Goal: Check status: Check status

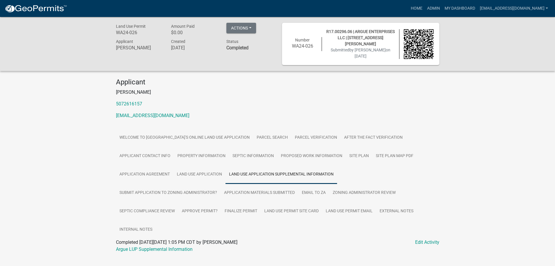
scroll to position [17, 0]
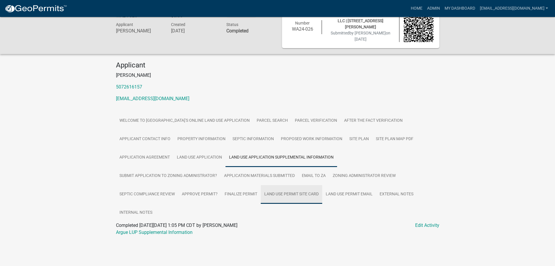
click at [299, 192] on link "Land Use Permit Site Card" at bounding box center [292, 194] width 62 height 19
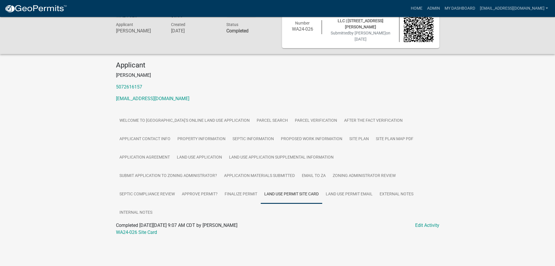
drag, startPoint x: 148, startPoint y: 233, endPoint x: 64, endPoint y: 207, distance: 87.9
click at [64, 207] on div "Land Use Permit WA24-026 Amount Paid $0.00 Actions Printer Friendly Recalculate…" at bounding box center [277, 126] width 555 height 253
click at [140, 231] on link "WA24-026 Site Card" at bounding box center [136, 232] width 41 height 6
click at [395, 193] on link "External Notes" at bounding box center [396, 194] width 41 height 19
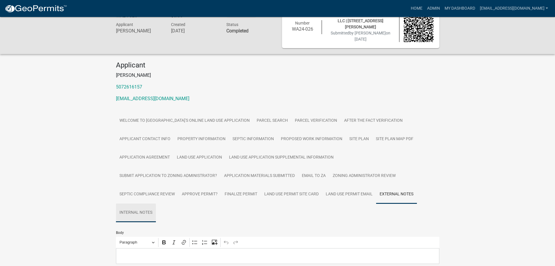
click at [140, 211] on link "Internal Notes" at bounding box center [136, 212] width 40 height 19
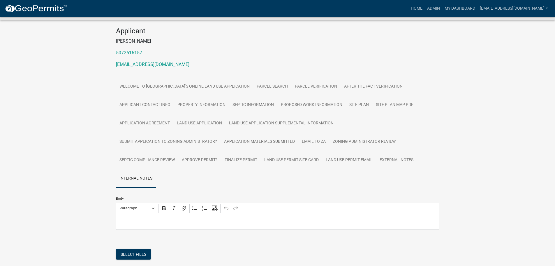
scroll to position [0, 0]
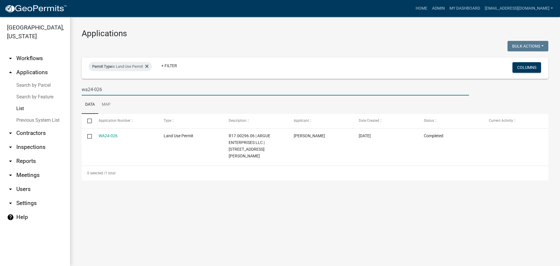
click at [112, 89] on input "wa24-026" at bounding box center [275, 89] width 387 height 12
click at [106, 89] on input "wa24-027" at bounding box center [275, 89] width 387 height 12
click at [122, 88] on input "wa24-028" at bounding box center [275, 89] width 387 height 12
click at [115, 88] on input "wa24-029" at bounding box center [275, 89] width 387 height 12
click at [109, 88] on input "wa24-030" at bounding box center [275, 89] width 387 height 12
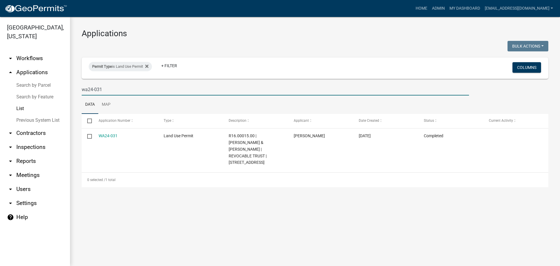
click at [106, 88] on input "wa24-031" at bounding box center [275, 89] width 387 height 12
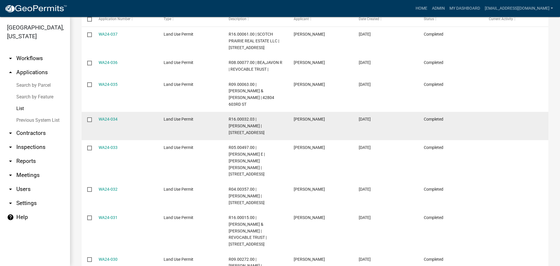
scroll to position [14, 0]
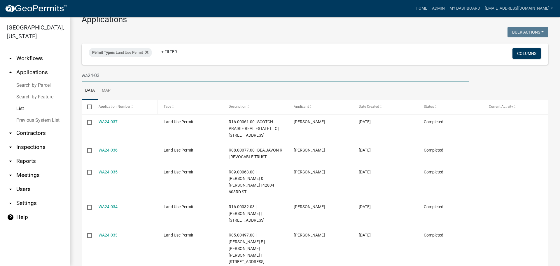
click at [131, 107] on span at bounding box center [131, 107] width 3 height 4
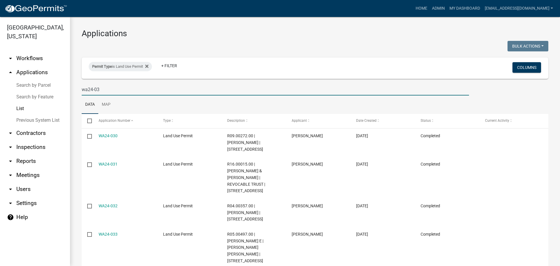
drag, startPoint x: 91, startPoint y: 90, endPoint x: 108, endPoint y: 87, distance: 17.9
click at [108, 87] on input "wa24-03" at bounding box center [275, 89] width 387 height 12
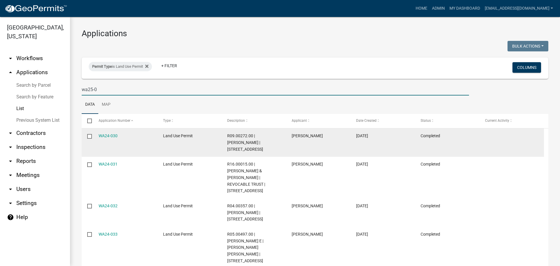
type input "wa25-01"
select select "3: 100"
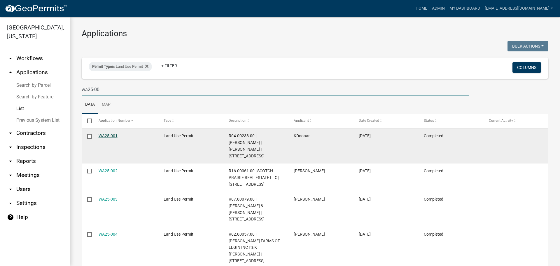
type input "wa25-00"
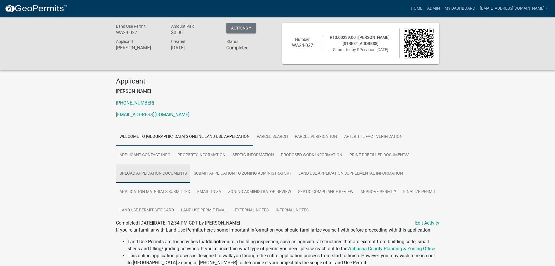
click at [152, 171] on link "Upload Application Documents" at bounding box center [153, 173] width 74 height 19
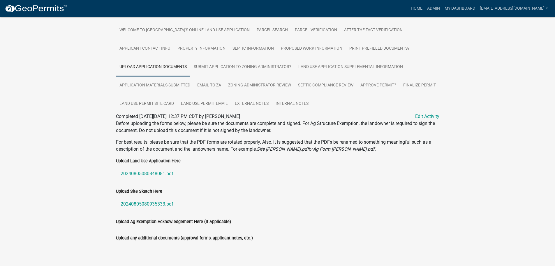
scroll to position [116, 0]
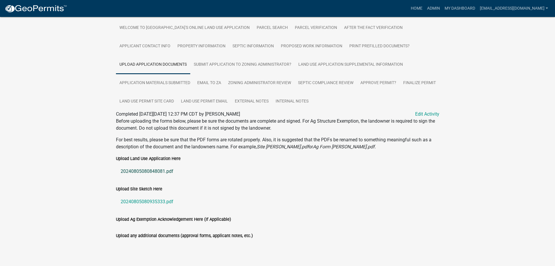
click at [159, 164] on link "20240805080848081.pdf" at bounding box center [278, 171] width 324 height 14
click at [153, 194] on link "20240805080935333.pdf" at bounding box center [278, 201] width 324 height 14
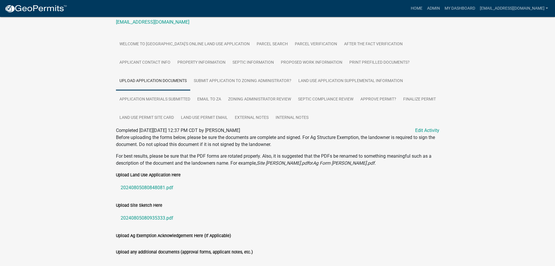
scroll to position [57, 0]
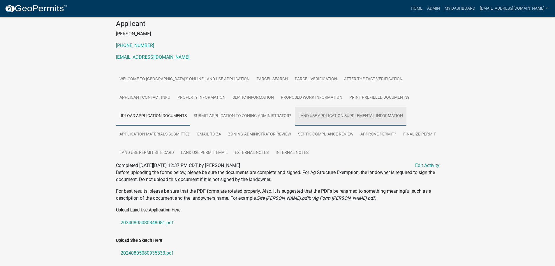
click at [328, 117] on link "Land Use Application Supplemental Information" at bounding box center [351, 116] width 112 height 19
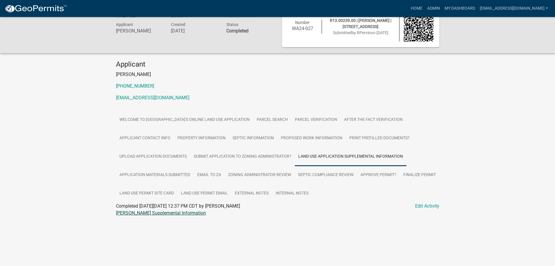
click at [131, 214] on link "Pervin LUP Supplemental Information" at bounding box center [161, 213] width 90 height 6
click at [331, 176] on link "Septic Compliance Review" at bounding box center [326, 175] width 62 height 19
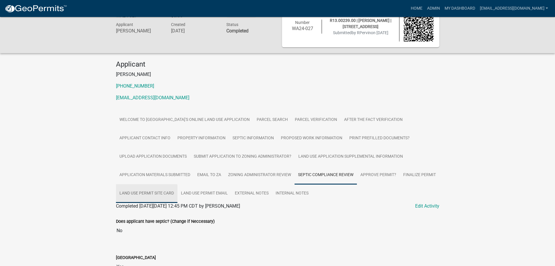
click at [172, 192] on link "Land Use Permit Site Card" at bounding box center [147, 193] width 62 height 19
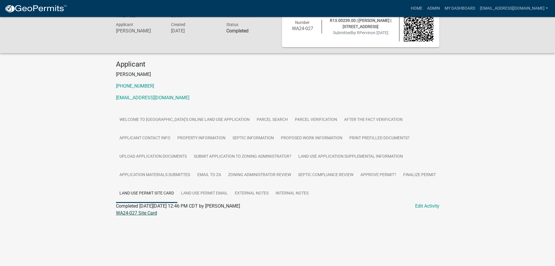
click at [133, 211] on link "WA24-027 Site Card" at bounding box center [136, 213] width 41 height 6
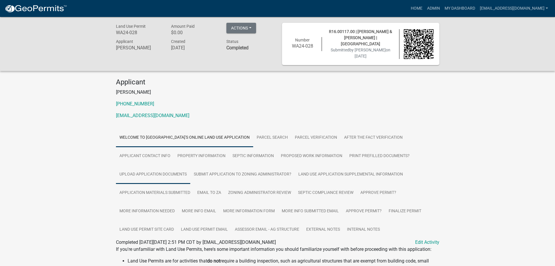
click at [138, 172] on link "Upload Application Documents" at bounding box center [153, 174] width 74 height 19
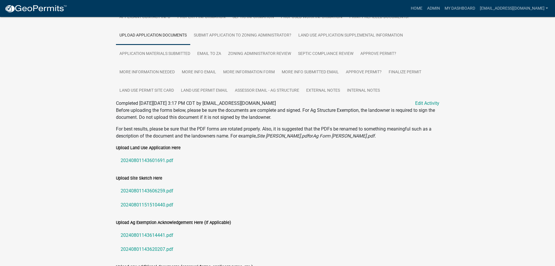
scroll to position [163, 0]
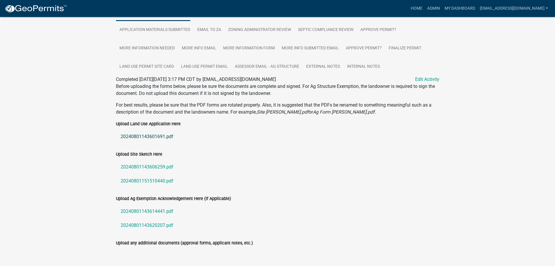
click at [144, 134] on link "20240801143601691.pdf" at bounding box center [278, 136] width 324 height 14
click at [135, 163] on link "20240801143606259.pdf" at bounding box center [278, 167] width 324 height 14
click at [158, 179] on link "20240801151510440.pdf" at bounding box center [278, 181] width 324 height 14
click at [143, 208] on link "20240801143614441.pdf" at bounding box center [278, 211] width 324 height 14
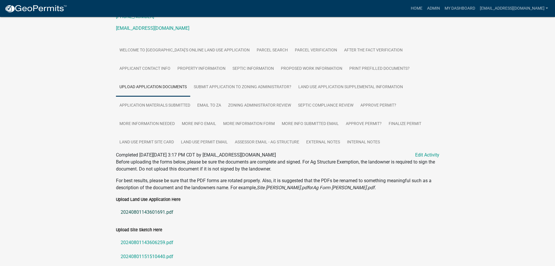
scroll to position [75, 0]
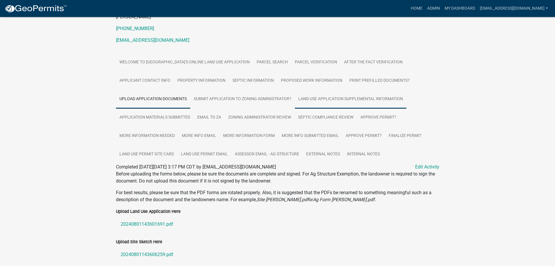
click at [330, 97] on link "Land Use Application Supplemental Information" at bounding box center [351, 99] width 112 height 19
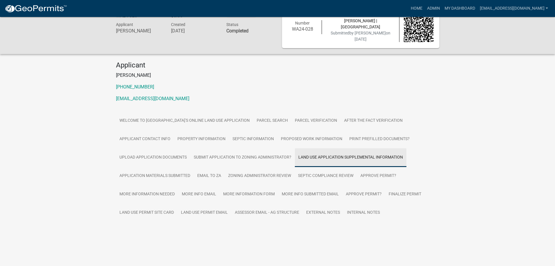
scroll to position [17, 0]
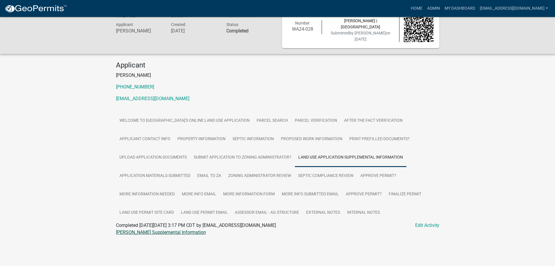
click at [167, 230] on link "Haase LUP Supplemental Information" at bounding box center [161, 232] width 90 height 6
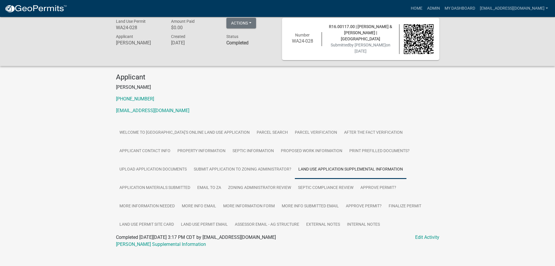
scroll to position [0, 0]
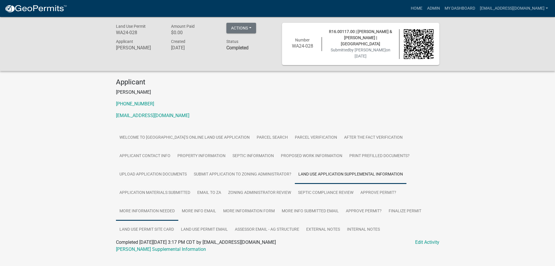
click at [137, 211] on link "More Information Needed" at bounding box center [147, 211] width 62 height 19
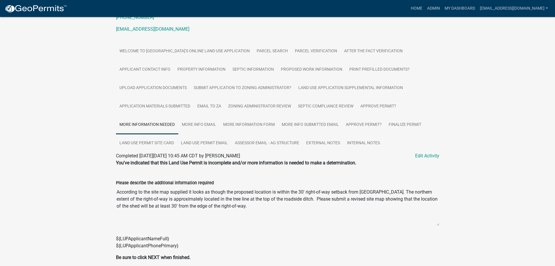
scroll to position [110, 0]
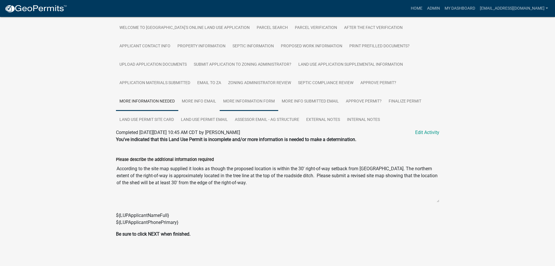
click at [240, 101] on link "More Information Form" at bounding box center [249, 101] width 59 height 19
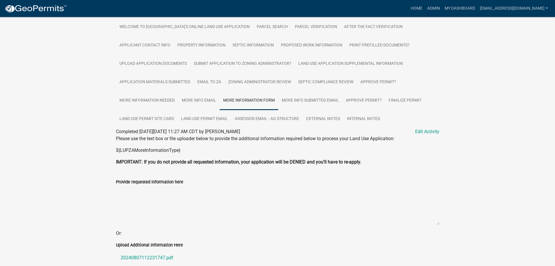
scroll to position [152, 0]
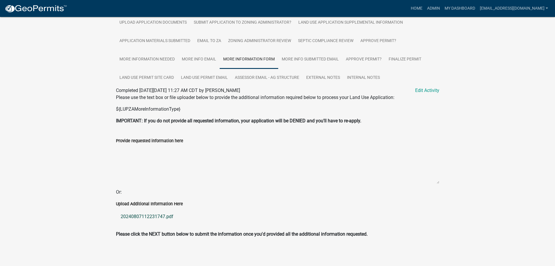
click at [149, 214] on link "20240807112231747.pdf" at bounding box center [278, 216] width 324 height 14
click at [153, 82] on link "Land Use Permit Site Card" at bounding box center [147, 78] width 62 height 19
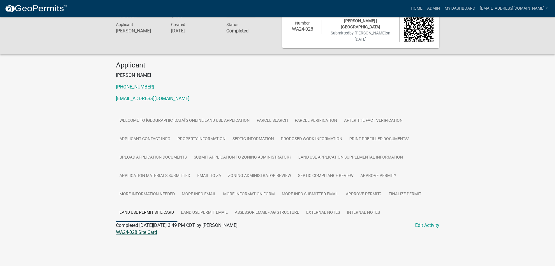
click at [135, 231] on link "WA24-028 Site Card" at bounding box center [136, 232] width 41 height 6
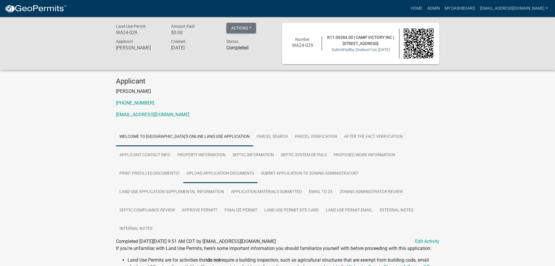
click at [218, 175] on link "Upload Application Documents" at bounding box center [220, 173] width 74 height 19
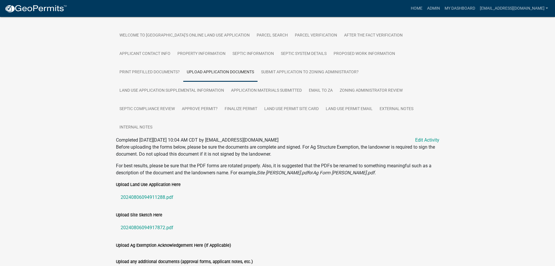
scroll to position [146, 0]
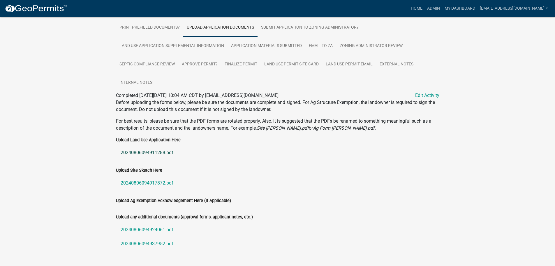
click at [157, 153] on link "20240806094911288.pdf" at bounding box center [278, 152] width 324 height 14
click at [143, 183] on link "20240806094917872.pdf" at bounding box center [278, 183] width 324 height 14
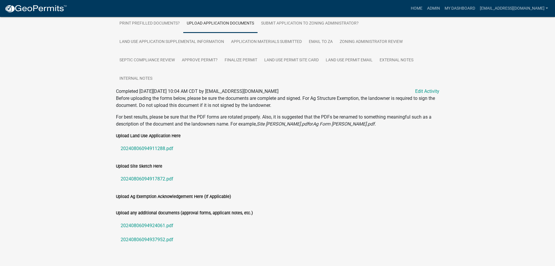
scroll to position [162, 0]
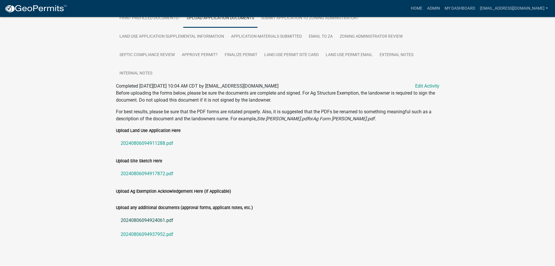
click at [140, 213] on link "20240806094924061.pdf" at bounding box center [278, 220] width 324 height 14
click at [144, 227] on link "20240806094937952.pdf" at bounding box center [278, 234] width 324 height 14
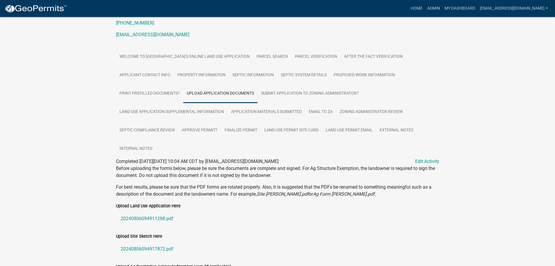
scroll to position [75, 0]
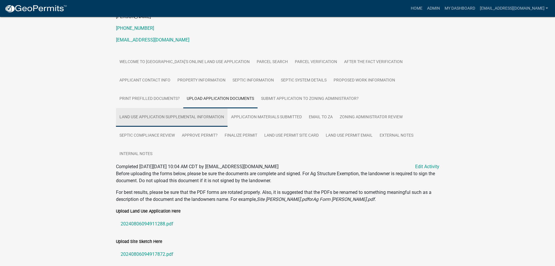
click at [138, 124] on link "Land Use Application Supplemental Information" at bounding box center [172, 117] width 112 height 19
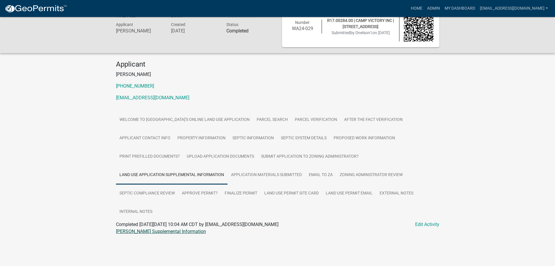
click at [138, 230] on link "Nelson LUP Supplemental Information" at bounding box center [161, 231] width 90 height 6
click at [289, 195] on link "Land Use Permit Site Card" at bounding box center [292, 193] width 62 height 19
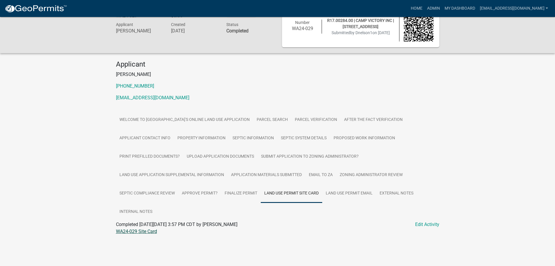
click at [139, 231] on link "WA24-029 Site Card" at bounding box center [136, 231] width 41 height 6
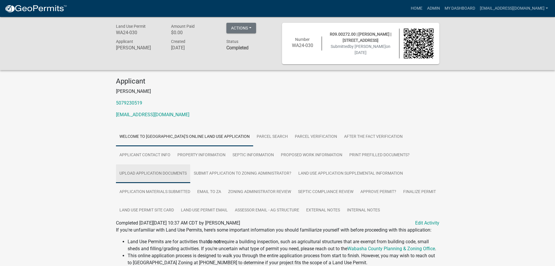
click at [173, 173] on link "Upload Application Documents" at bounding box center [153, 173] width 74 height 19
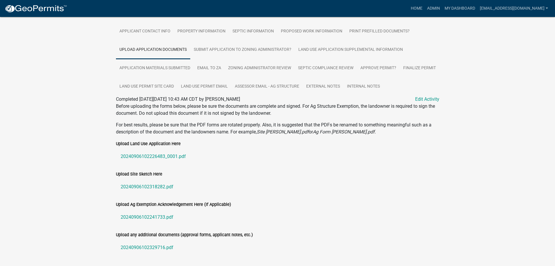
scroll to position [144, 0]
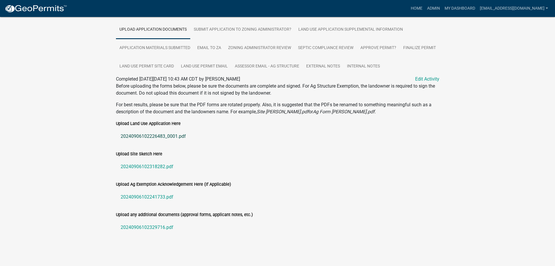
click at [140, 135] on link "20240906102226483_0001.pdf" at bounding box center [278, 136] width 324 height 14
click at [141, 166] on link "20240906102318282.pdf" at bounding box center [278, 166] width 324 height 14
click at [156, 192] on link "20240906102241733.pdf" at bounding box center [278, 197] width 324 height 14
click at [128, 228] on link "20240906102329716.pdf" at bounding box center [278, 227] width 324 height 14
click at [351, 29] on link "Land Use Application Supplemental Information" at bounding box center [351, 29] width 112 height 19
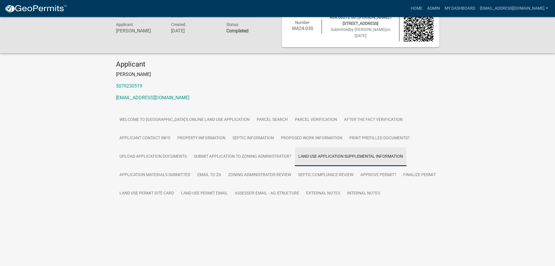
scroll to position [17, 0]
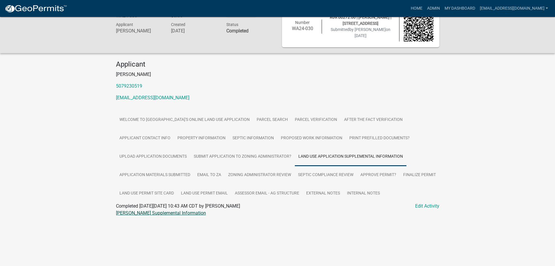
click at [146, 214] on link "McDonough LUP Supplemental Information" at bounding box center [161, 213] width 90 height 6
click at [178, 191] on link "Land Use Permit Site Card" at bounding box center [147, 193] width 62 height 19
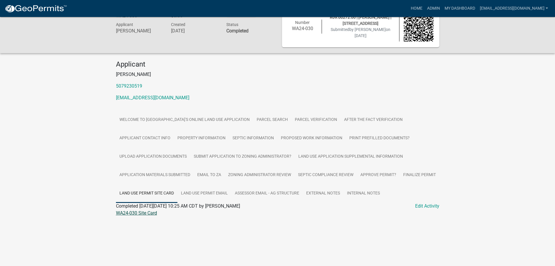
click at [133, 212] on link "WA24-030 Site Card" at bounding box center [136, 213] width 41 height 6
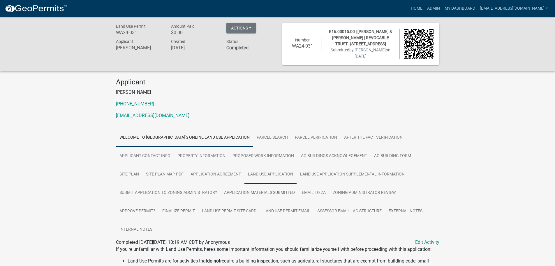
click at [270, 174] on link "Land Use Application" at bounding box center [271, 174] width 52 height 19
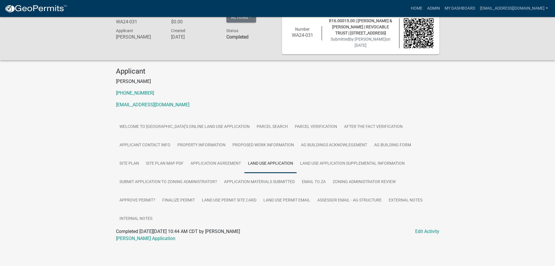
scroll to position [17, 0]
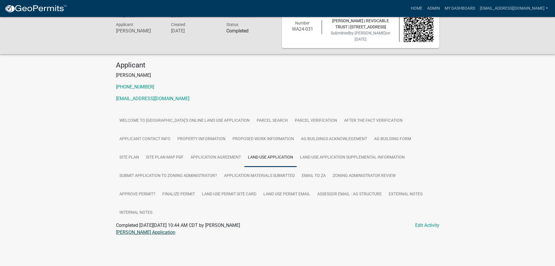
click at [148, 232] on link "[PERSON_NAME] Application" at bounding box center [145, 232] width 59 height 6
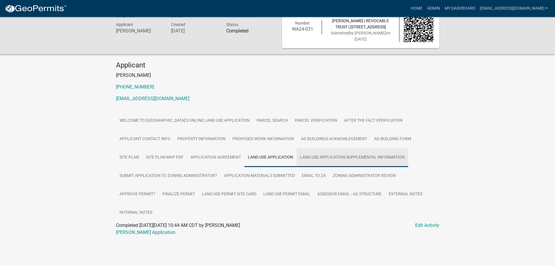
click at [334, 152] on link "Land Use Application Supplemental Information" at bounding box center [353, 157] width 112 height 19
click at [149, 232] on link "Harvey LUP Supplemental Information" at bounding box center [161, 232] width 90 height 6
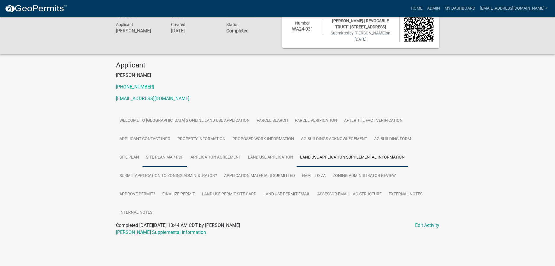
click at [158, 153] on link "Site Plan Map PDF" at bounding box center [165, 157] width 45 height 19
click at [132, 231] on link "Harvey Map Sketch" at bounding box center [146, 232] width 61 height 6
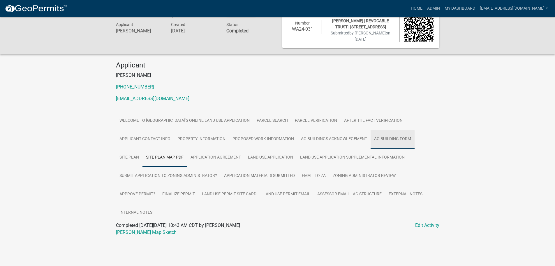
click at [386, 134] on link "Ag Building Form" at bounding box center [393, 139] width 44 height 19
click at [123, 231] on link "Ag Building Form" at bounding box center [134, 232] width 36 height 6
click at [228, 192] on link "Land Use Permit Site Card" at bounding box center [230, 194] width 62 height 19
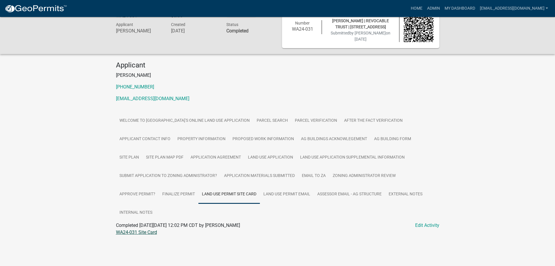
click at [140, 230] on link "WA24-031 Site Card" at bounding box center [136, 232] width 41 height 6
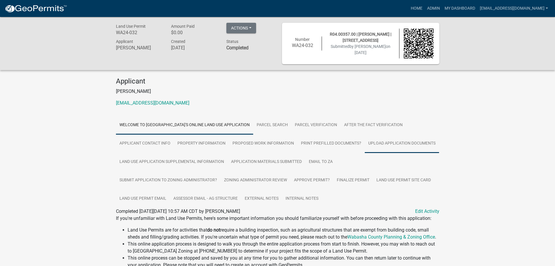
click at [405, 143] on link "Upload Application Documents" at bounding box center [402, 143] width 74 height 19
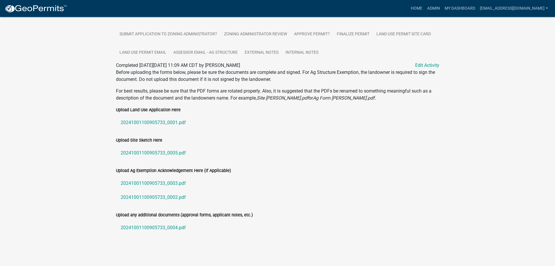
scroll to position [146, 0]
click at [142, 122] on link "20241001100905733_0001.pdf" at bounding box center [278, 122] width 324 height 14
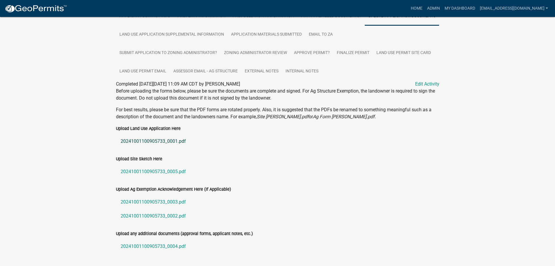
scroll to position [88, 0]
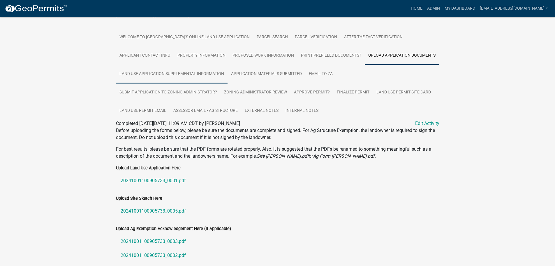
click at [176, 70] on link "Land Use Application Supplemental Information" at bounding box center [172, 74] width 112 height 19
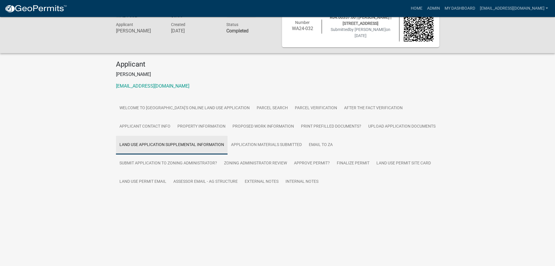
scroll to position [17, 0]
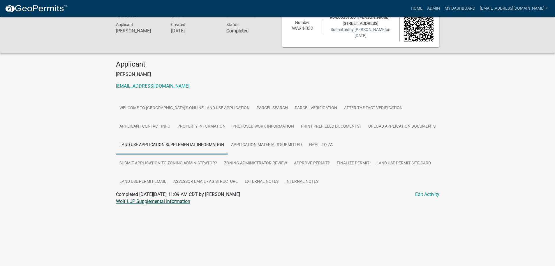
click at [152, 201] on link "Wolf LUP Supplemental Information" at bounding box center [153, 201] width 74 height 6
click at [400, 118] on link "Upload Application Documents" at bounding box center [402, 126] width 74 height 19
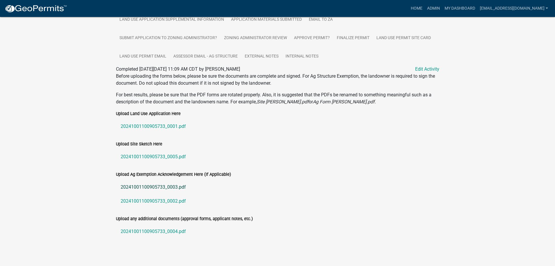
scroll to position [146, 0]
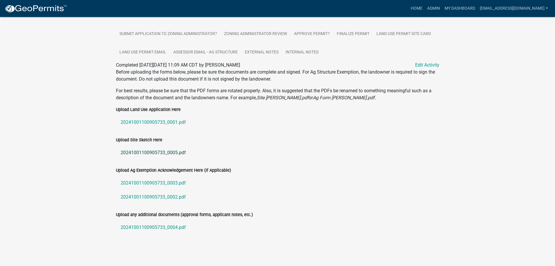
click at [142, 150] on link "20241001100905733_0005.pdf" at bounding box center [278, 152] width 324 height 14
click at [157, 180] on link "20241001100905733_0003.pdf" at bounding box center [278, 183] width 324 height 14
click at [150, 193] on link "20241001100905733_0002.pdf" at bounding box center [278, 197] width 324 height 14
click at [161, 229] on link "20241001100905733_0004.pdf" at bounding box center [278, 227] width 324 height 14
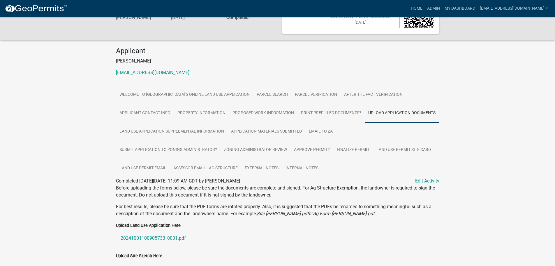
scroll to position [29, 0]
click at [395, 149] on link "Land Use Permit Site Card" at bounding box center [404, 150] width 62 height 19
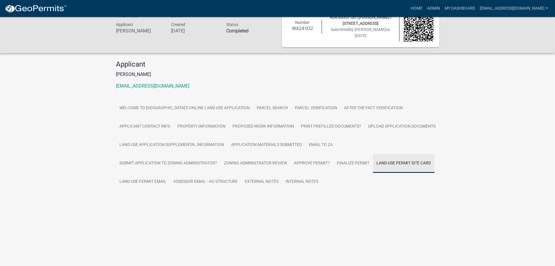
scroll to position [17, 0]
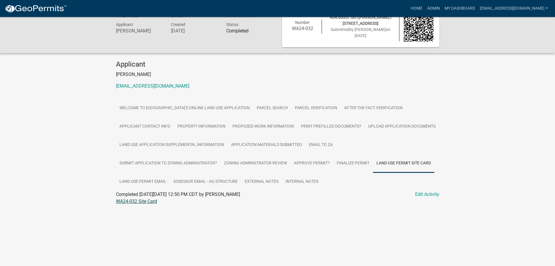
click at [136, 202] on link "WA24-032 Site Card" at bounding box center [136, 201] width 41 height 6
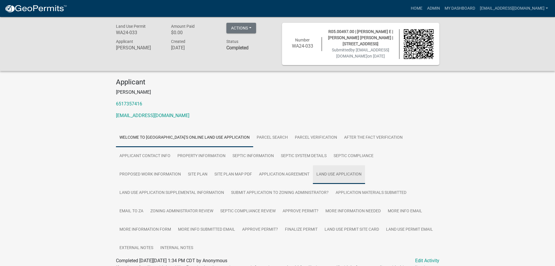
click at [334, 176] on link "Land Use Application" at bounding box center [339, 174] width 52 height 19
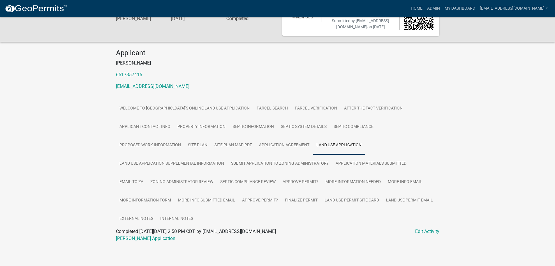
scroll to position [30, 0]
click at [138, 237] on link "Haskett LUP Application" at bounding box center [145, 238] width 59 height 6
click at [133, 162] on link "Land Use Application Supplemental Information" at bounding box center [172, 163] width 112 height 19
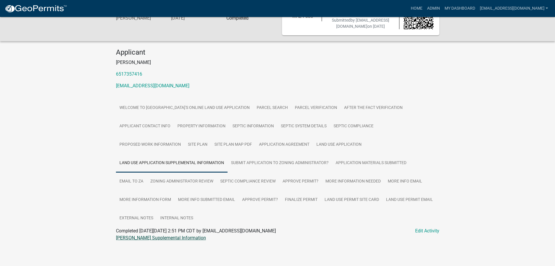
click at [142, 236] on link "Haskett LUP Supplemental Information" at bounding box center [161, 238] width 90 height 6
click at [229, 148] on link "Site Plan Map PDF" at bounding box center [233, 144] width 45 height 19
click at [142, 239] on link "Haskett Map Sketch" at bounding box center [146, 238] width 61 height 6
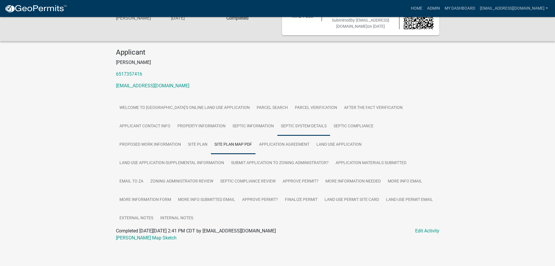
click at [308, 128] on link "Septic System Details" at bounding box center [304, 126] width 53 height 19
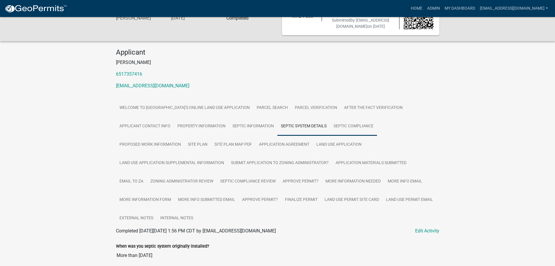
click at [358, 125] on link "Septic Compliance" at bounding box center [353, 126] width 47 height 19
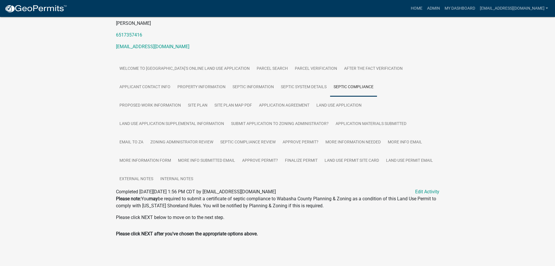
scroll to position [69, 0]
click at [150, 104] on link "Proposed Work Information" at bounding box center [150, 105] width 69 height 19
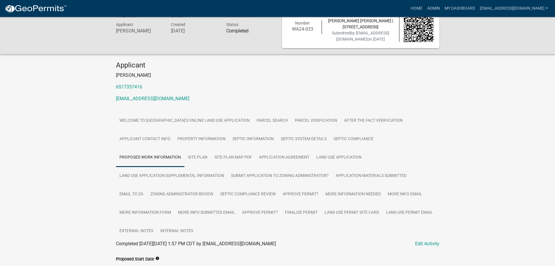
scroll to position [33, 0]
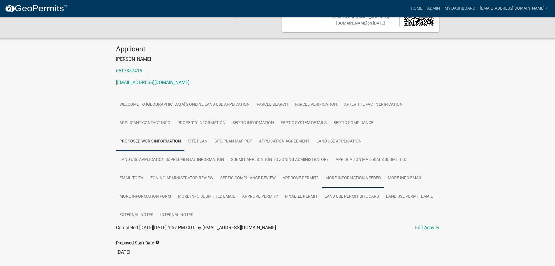
click at [351, 175] on link "More Information Needed" at bounding box center [353, 178] width 62 height 19
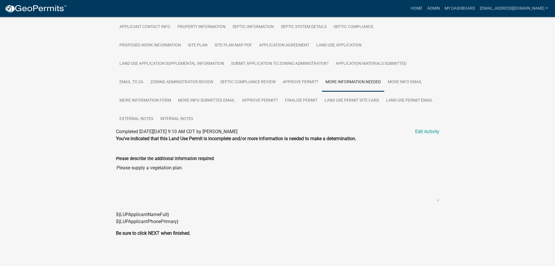
scroll to position [100, 0]
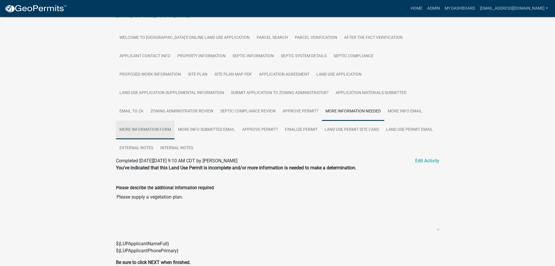
click at [159, 130] on link "More Information Form" at bounding box center [145, 129] width 59 height 19
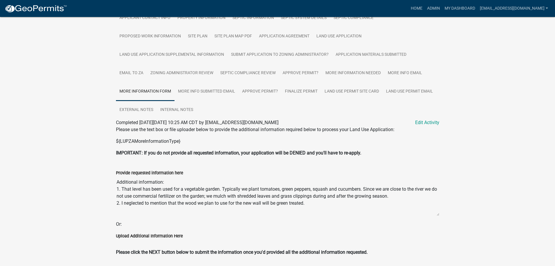
scroll to position [128, 0]
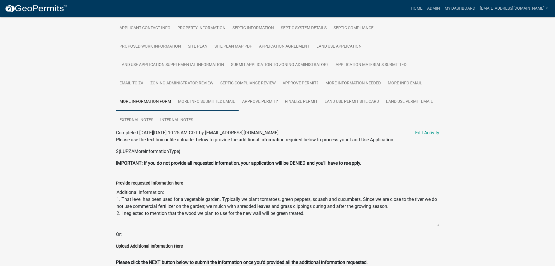
click at [202, 100] on link "More Info Submitted Email" at bounding box center [207, 101] width 64 height 19
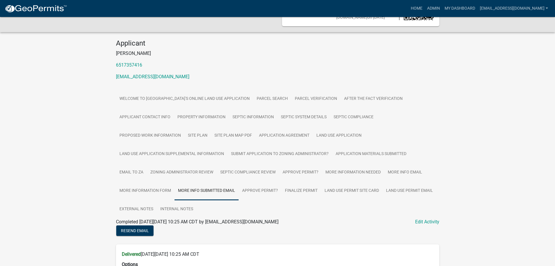
scroll to position [33, 0]
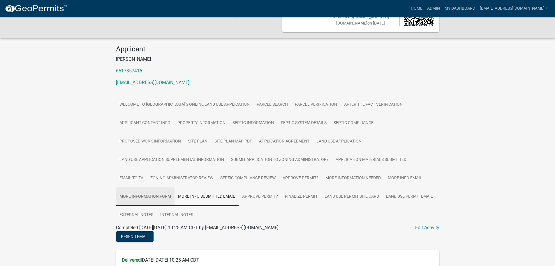
click at [148, 195] on link "More Information Form" at bounding box center [145, 196] width 59 height 19
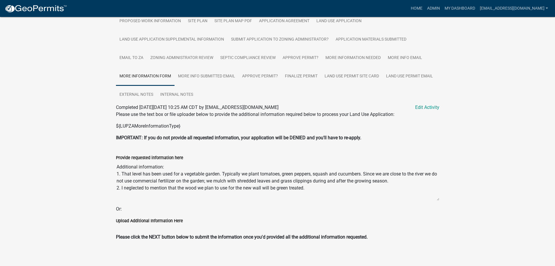
scroll to position [157, 0]
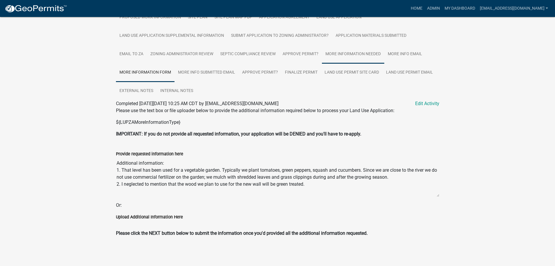
click at [361, 52] on link "More Information Needed" at bounding box center [353, 54] width 62 height 19
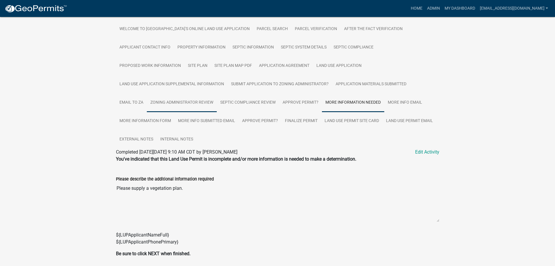
scroll to position [117, 0]
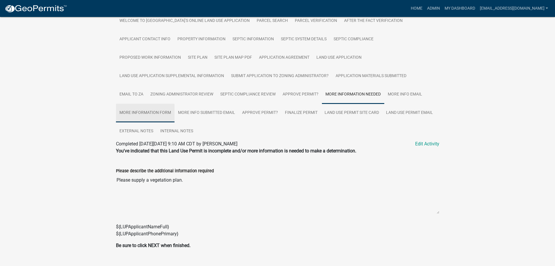
click at [128, 113] on link "More Information Form" at bounding box center [145, 112] width 59 height 19
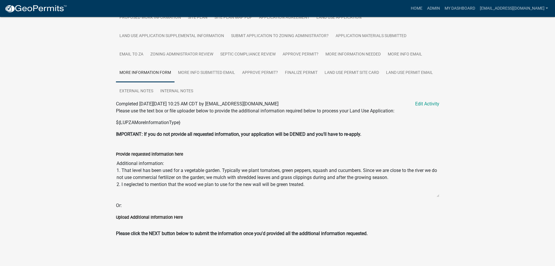
scroll to position [157, 0]
click at [358, 74] on link "Land Use Permit Site Card" at bounding box center [352, 72] width 62 height 19
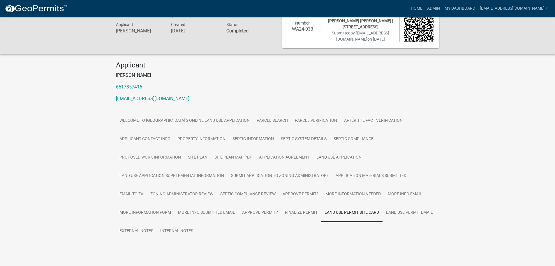
scroll to position [30, 0]
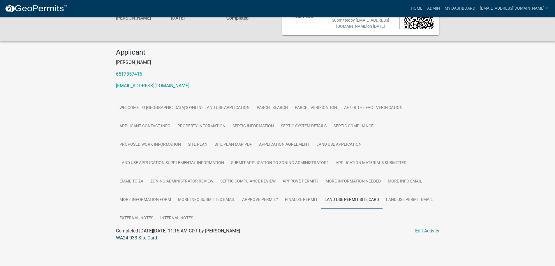
click at [136, 238] on link "WA24-033 Site Card" at bounding box center [136, 238] width 41 height 6
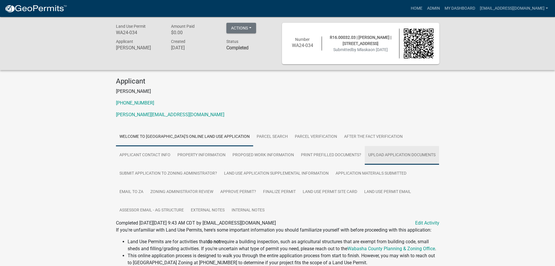
click at [401, 153] on link "Upload Application Documents" at bounding box center [402, 155] width 74 height 19
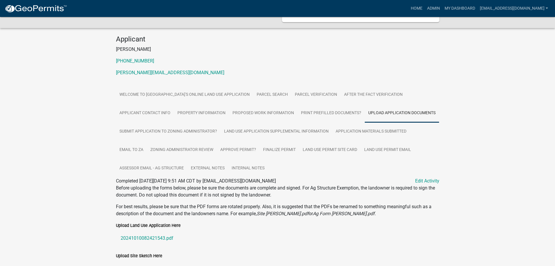
scroll to position [144, 0]
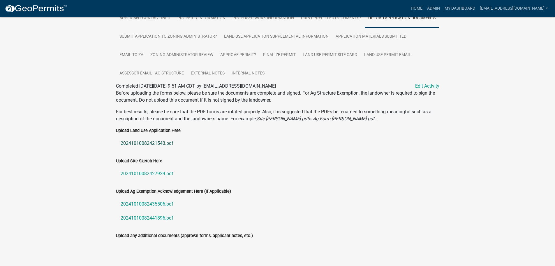
click at [161, 136] on link "20241010082421543.pdf" at bounding box center [278, 143] width 324 height 14
click at [257, 30] on link "Land Use Application Supplemental Information" at bounding box center [277, 36] width 112 height 19
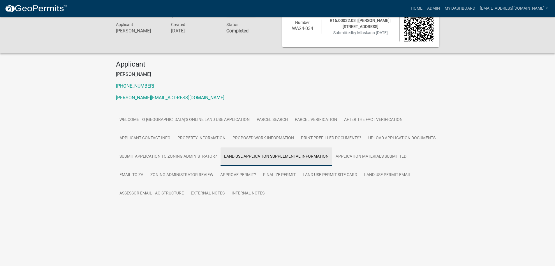
scroll to position [17, 0]
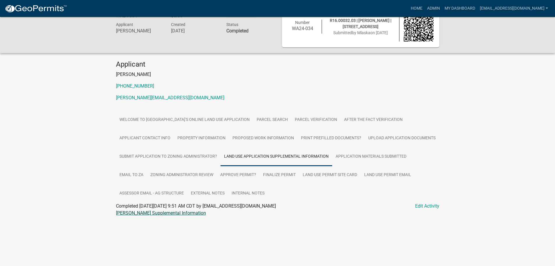
click at [155, 211] on link "Laska LUP Supplemental Information" at bounding box center [161, 213] width 90 height 6
click at [378, 139] on link "Upload Application Documents" at bounding box center [402, 138] width 74 height 19
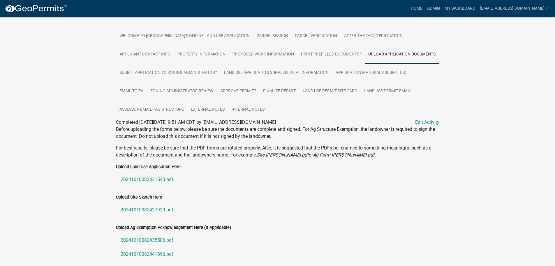
scroll to position [134, 0]
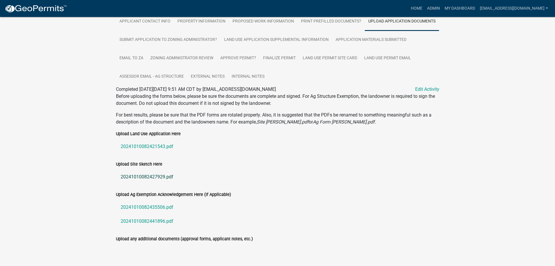
click at [139, 177] on link "20241010082427929.pdf" at bounding box center [278, 177] width 324 height 14
click at [152, 206] on link "20241010082435506.pdf" at bounding box center [278, 207] width 324 height 14
click at [153, 220] on link "20241010082441896.pdf" at bounding box center [278, 221] width 324 height 14
click at [151, 221] on link "20241010082441896.pdf" at bounding box center [278, 221] width 324 height 14
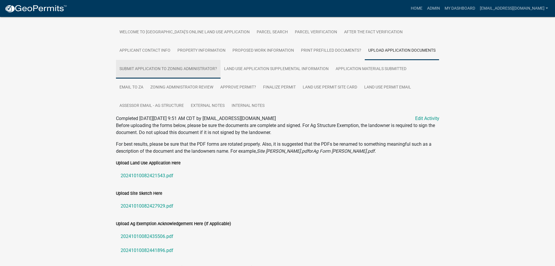
click at [156, 65] on link "Submit Application to Zoning Administrator?" at bounding box center [168, 69] width 105 height 19
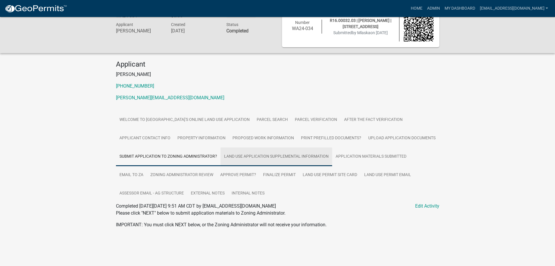
click at [270, 156] on link "Land Use Application Supplemental Information" at bounding box center [277, 156] width 112 height 19
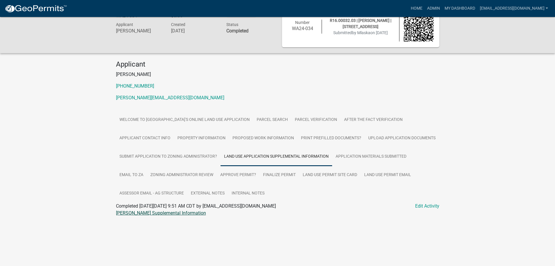
click at [141, 215] on link "Laska LUP Supplemental Information" at bounding box center [161, 213] width 90 height 6
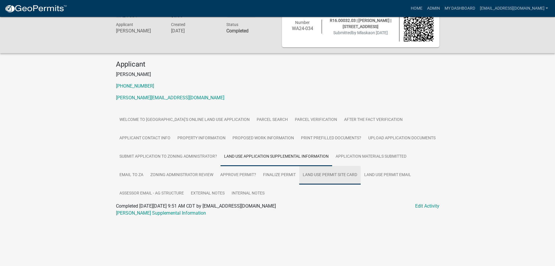
click at [311, 174] on link "Land Use Permit Site Card" at bounding box center [330, 175] width 62 height 19
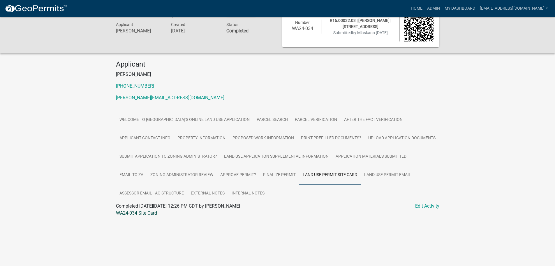
click at [146, 212] on link "WA24-034 Site Card" at bounding box center [136, 213] width 41 height 6
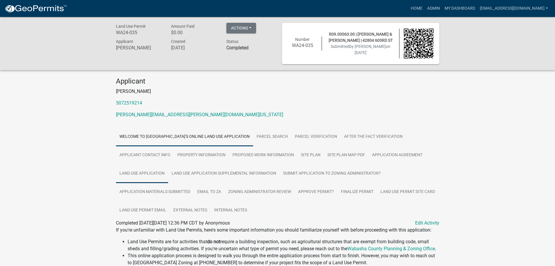
click at [151, 175] on link "Land Use Application" at bounding box center [142, 173] width 52 height 19
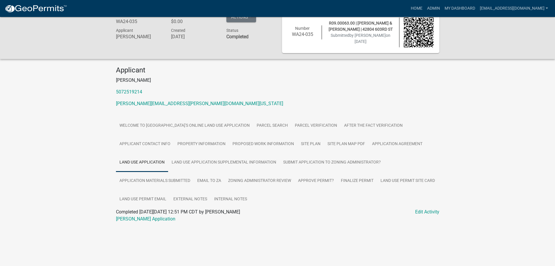
scroll to position [17, 0]
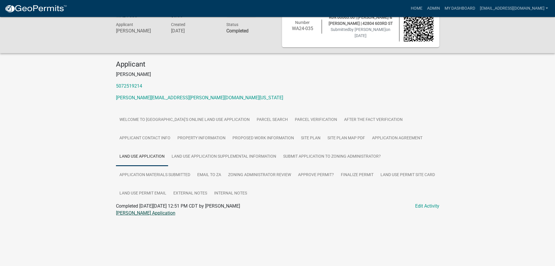
click at [129, 211] on link "Beebe LUP Application" at bounding box center [145, 213] width 59 height 6
click at [218, 147] on link "Land Use Application Supplemental Information" at bounding box center [224, 156] width 112 height 19
click at [145, 211] on link "Beebe LUP Supplemental Information" at bounding box center [161, 213] width 90 height 6
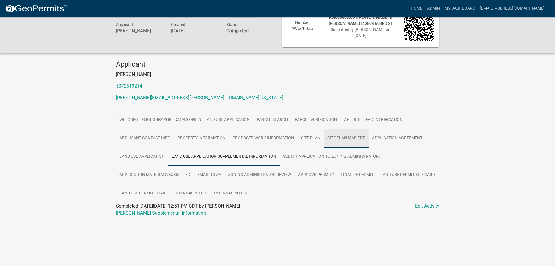
click at [339, 137] on link "Site Plan Map PDF" at bounding box center [346, 138] width 45 height 19
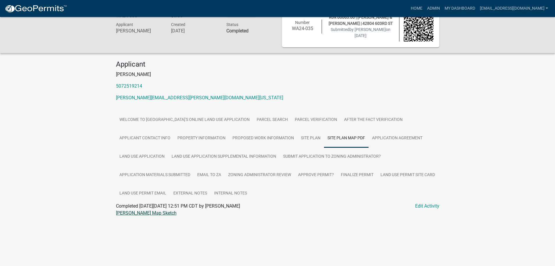
click at [137, 213] on link "Beebe Map Sketch" at bounding box center [146, 213] width 61 height 6
click at [235, 172] on link "Zoning Administrator Review" at bounding box center [260, 175] width 70 height 19
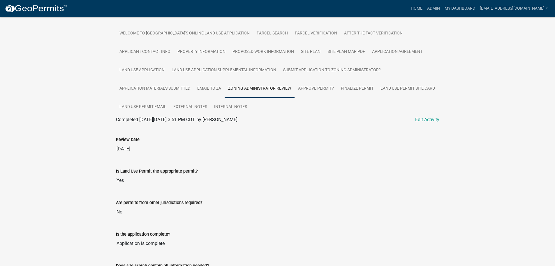
scroll to position [103, 0]
click at [354, 89] on link "Finalize Permit" at bounding box center [358, 89] width 40 height 19
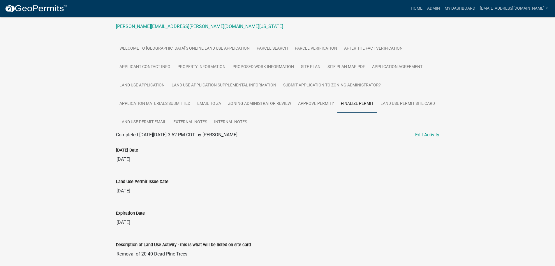
scroll to position [171, 0]
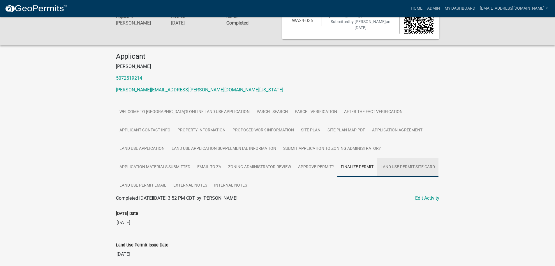
drag, startPoint x: 396, startPoint y: 167, endPoint x: 383, endPoint y: 162, distance: 13.9
click at [396, 167] on link "Land Use Permit Site Card" at bounding box center [408, 167] width 62 height 19
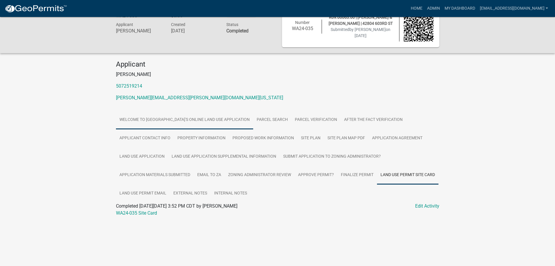
click at [215, 119] on link "Welcome to [GEOGRAPHIC_DATA]'s Online Land Use Application" at bounding box center [184, 119] width 137 height 19
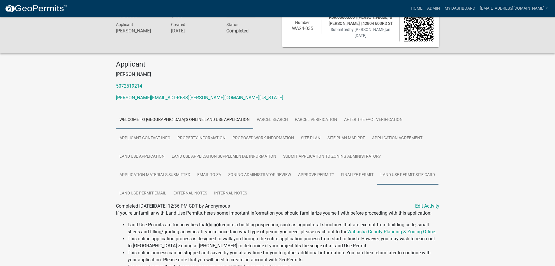
click at [402, 173] on link "Land Use Permit Site Card" at bounding box center [408, 175] width 62 height 19
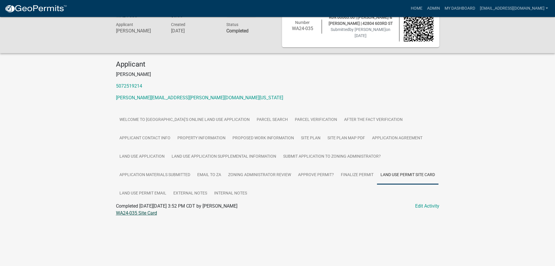
click at [143, 213] on link "WA24-035 Site Card" at bounding box center [136, 213] width 41 height 6
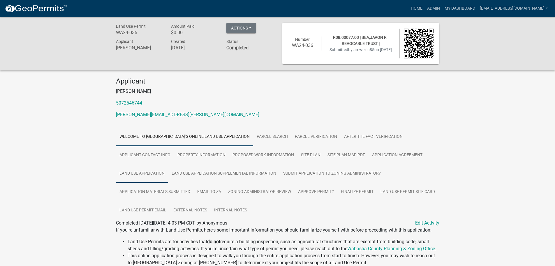
click at [151, 176] on link "Land Use Application" at bounding box center [142, 173] width 52 height 19
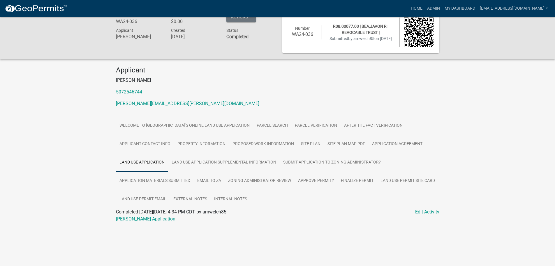
scroll to position [17, 0]
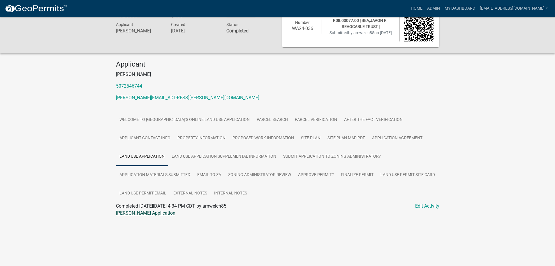
click at [135, 213] on link "[PERSON_NAME] Application" at bounding box center [145, 213] width 59 height 6
click at [203, 158] on link "Land Use Application Supplemental Information" at bounding box center [224, 156] width 112 height 19
click at [138, 214] on link "[PERSON_NAME] Supplemental Information" at bounding box center [161, 213] width 90 height 6
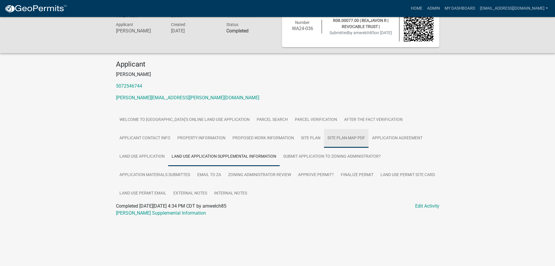
click at [337, 136] on link "Site Plan Map PDF" at bounding box center [346, 138] width 45 height 19
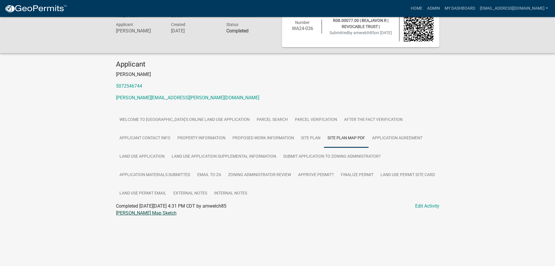
click at [137, 213] on link "[PERSON_NAME] Map Sketch" at bounding box center [146, 213] width 61 height 6
click at [406, 175] on link "Land Use Permit Site Card" at bounding box center [408, 175] width 62 height 19
click at [132, 212] on link "WA24-036 Site Card" at bounding box center [136, 213] width 41 height 6
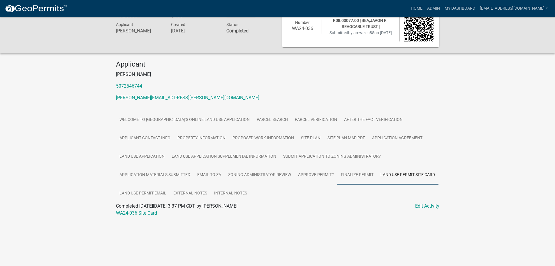
click at [362, 176] on link "Finalize Permit" at bounding box center [358, 175] width 40 height 19
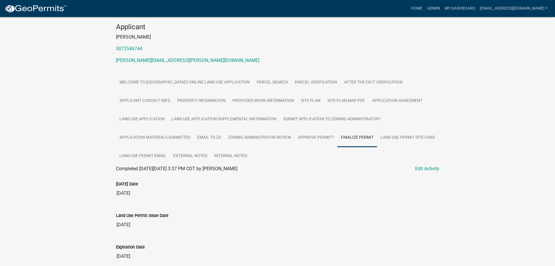
scroll to position [54, 0]
click at [322, 139] on link "Approve Permit?" at bounding box center [316, 138] width 43 height 19
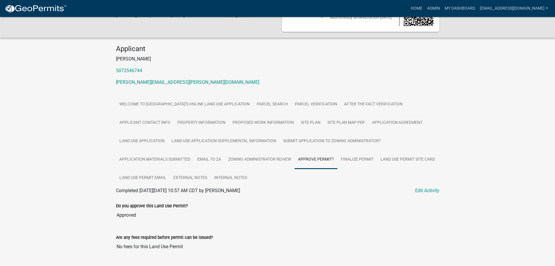
scroll to position [48, 0]
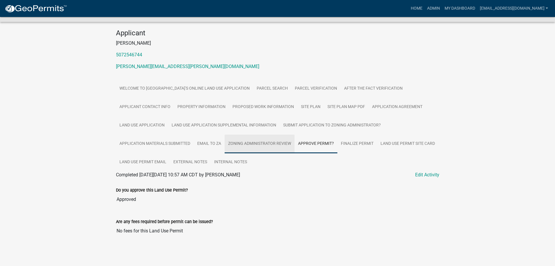
click at [257, 144] on link "Zoning Administrator Review" at bounding box center [260, 143] width 70 height 19
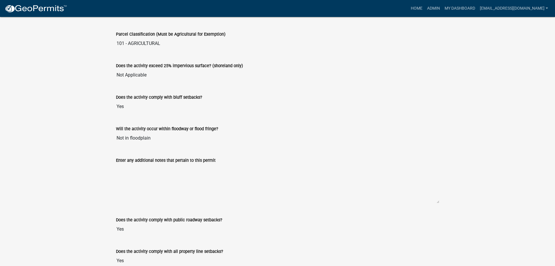
scroll to position [569, 0]
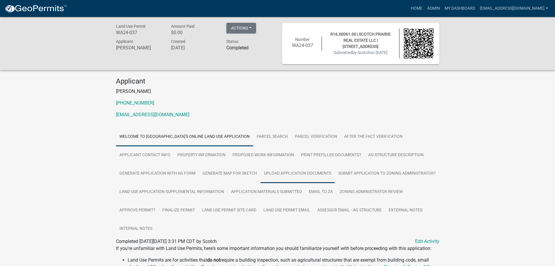
click at [289, 171] on link "Upload Application Documents" at bounding box center [298, 173] width 74 height 19
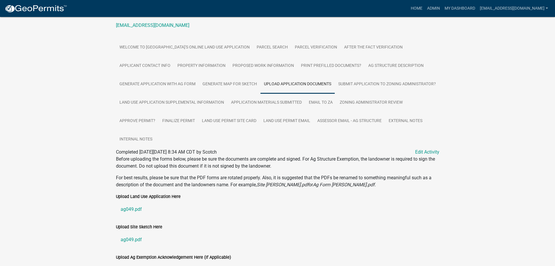
scroll to position [134, 0]
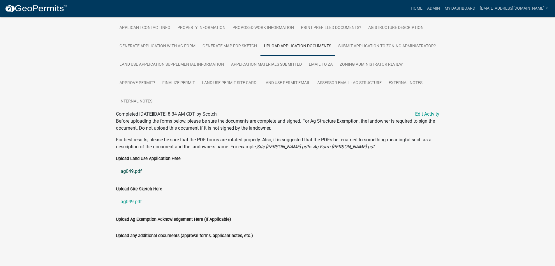
click at [134, 164] on link "ag049.pdf" at bounding box center [278, 171] width 324 height 14
click at [130, 194] on link "ag049.pdf" at bounding box center [278, 201] width 324 height 14
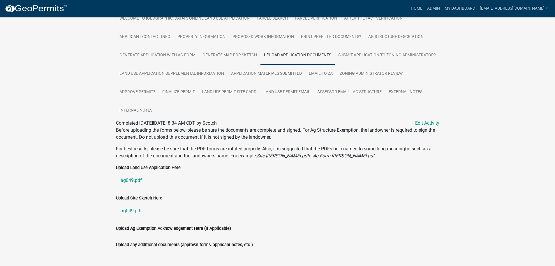
scroll to position [105, 0]
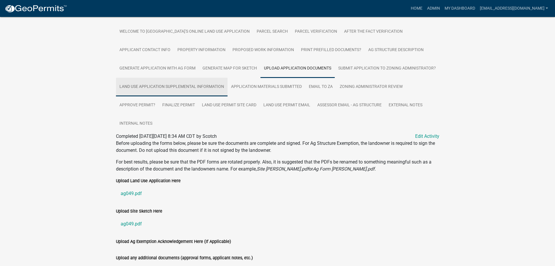
click at [228, 88] on link "Land Use Application Supplemental Information" at bounding box center [172, 87] width 112 height 19
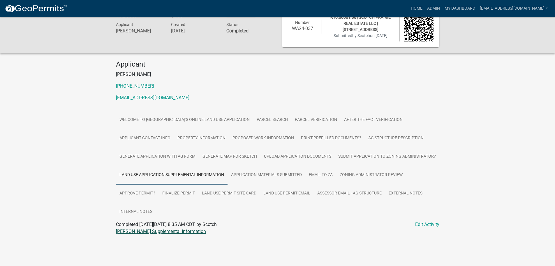
click at [159, 233] on link "Yotter LUP Supplemental Information" at bounding box center [161, 231] width 90 height 6
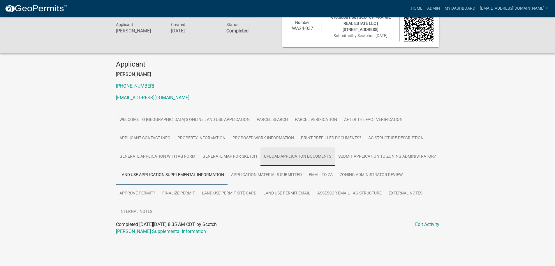
click at [305, 157] on link "Upload Application Documents" at bounding box center [298, 156] width 74 height 19
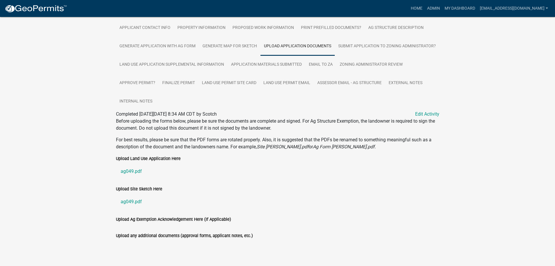
scroll to position [134, 0]
click at [131, 164] on link "ag049.pdf" at bounding box center [278, 171] width 324 height 14
click at [260, 77] on link "Land Use Permit Site Card" at bounding box center [230, 83] width 62 height 19
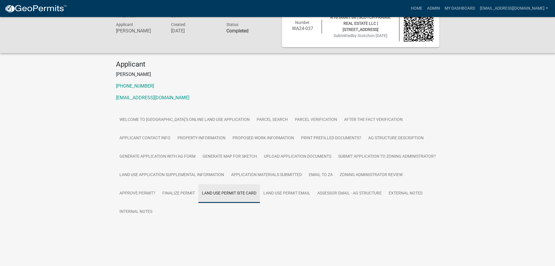
scroll to position [17, 0]
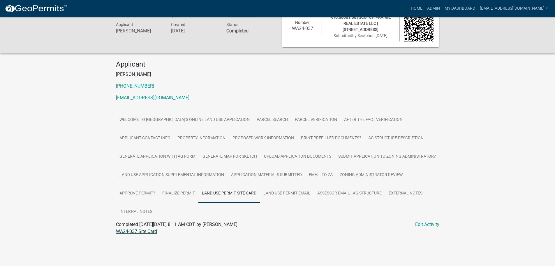
click at [125, 229] on link "WA24-037 Site Card" at bounding box center [136, 231] width 41 height 6
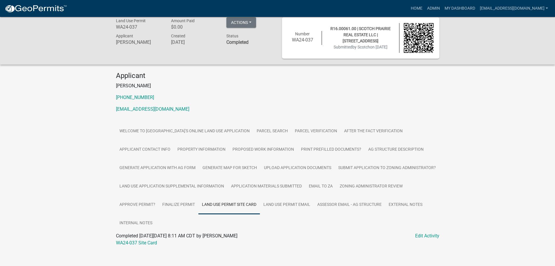
scroll to position [0, 0]
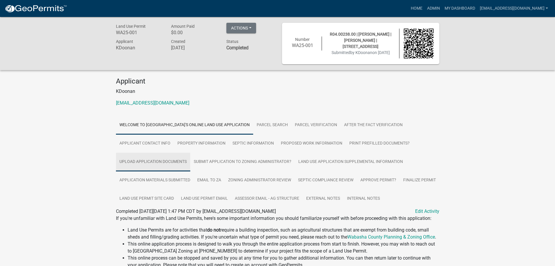
click at [141, 164] on link "Upload Application Documents" at bounding box center [153, 161] width 74 height 19
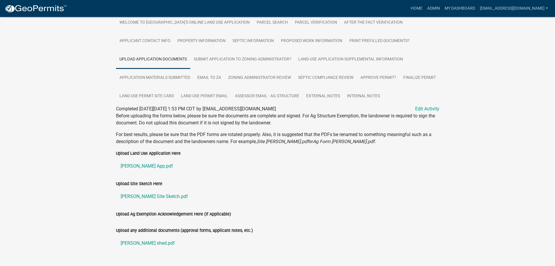
scroll to position [118, 0]
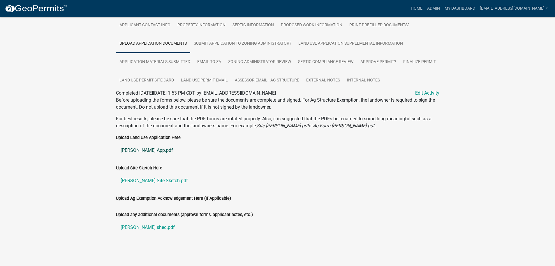
click at [126, 148] on link "[PERSON_NAME] App.pdf" at bounding box center [278, 150] width 324 height 14
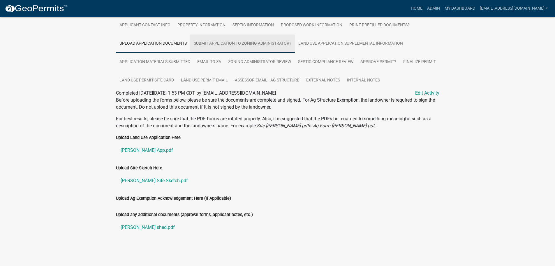
click at [245, 42] on link "Submit Application to Zoning Administrator?" at bounding box center [242, 43] width 105 height 19
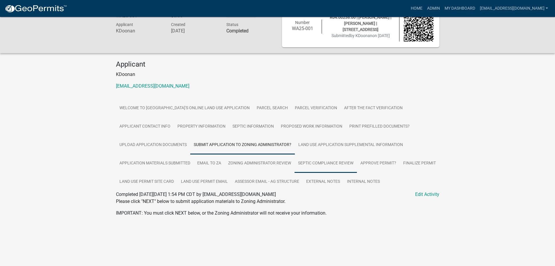
click at [324, 154] on link "Septic Compliance Review" at bounding box center [326, 163] width 62 height 19
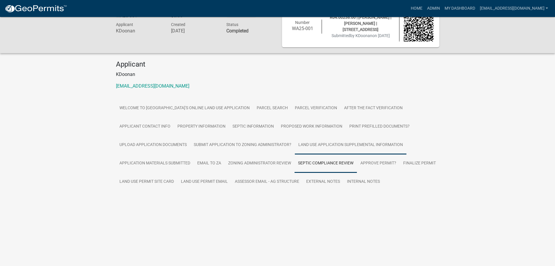
click at [323, 147] on link "Land Use Application Supplemental Information" at bounding box center [351, 145] width 112 height 19
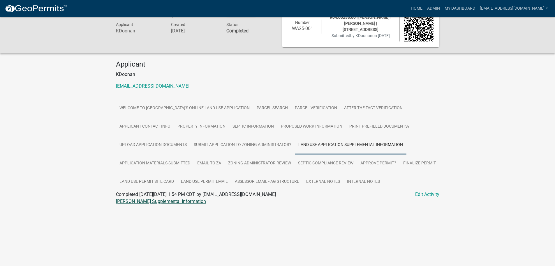
click at [149, 203] on link "[PERSON_NAME] Supplemental Information" at bounding box center [161, 201] width 90 height 6
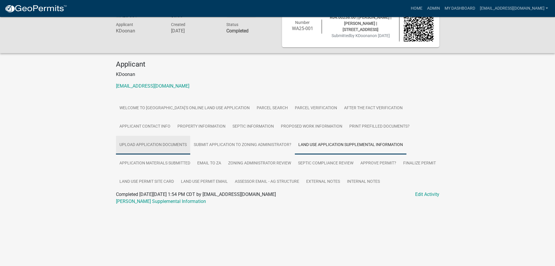
click at [147, 147] on link "Upload Application Documents" at bounding box center [153, 145] width 74 height 19
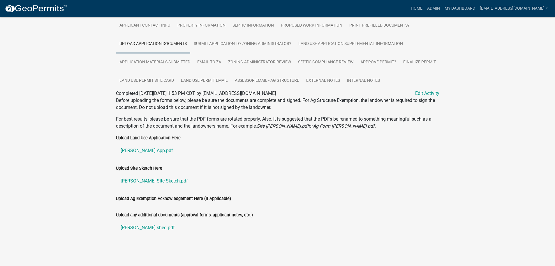
scroll to position [118, 0]
click at [133, 178] on link "[PERSON_NAME] Site Sketch.pdf" at bounding box center [278, 180] width 324 height 14
click at [135, 226] on link "[PERSON_NAME] shed.pdf" at bounding box center [278, 227] width 324 height 14
click at [178, 84] on link "Land Use Permit Site Card" at bounding box center [147, 80] width 62 height 19
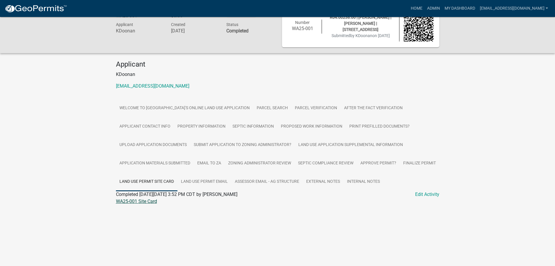
click at [126, 200] on link "WA25-001 Site Card" at bounding box center [136, 201] width 41 height 6
